Goal: Task Accomplishment & Management: Manage account settings

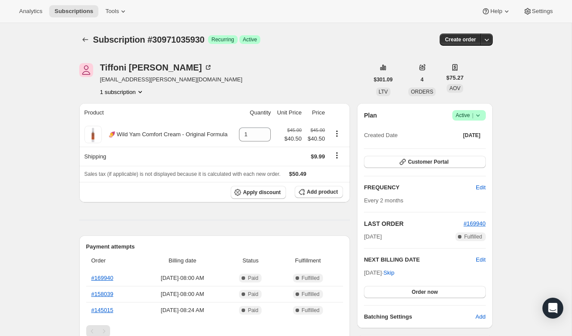
click at [469, 115] on span "Active |" at bounding box center [469, 115] width 27 height 9
click at [462, 149] on span "Cancel subscription" at bounding box center [466, 147] width 49 height 7
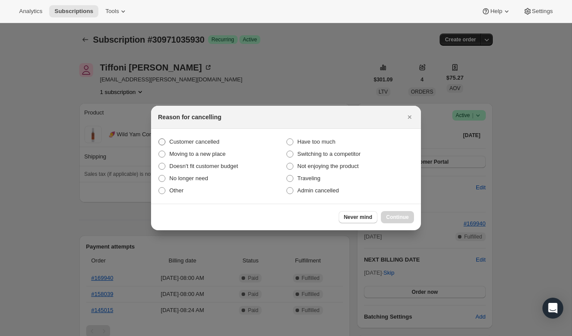
click at [205, 140] on span "Customer cancelled" at bounding box center [194, 141] width 50 height 7
click at [159, 139] on input "Customer cancelled" at bounding box center [158, 138] width 0 height 0
radio input "true"
click at [395, 215] on span "Continue" at bounding box center [397, 217] width 23 height 7
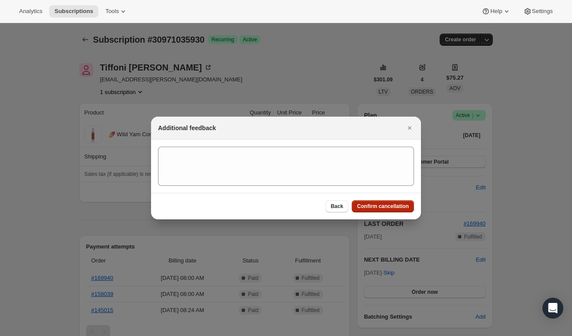
click at [388, 203] on button "Confirm cancellation" at bounding box center [383, 206] width 62 height 12
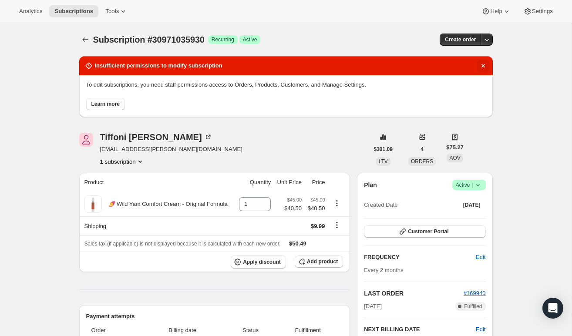
click at [483, 67] on icon "Dismiss notification" at bounding box center [483, 65] width 9 height 9
